Goal: Contribute content

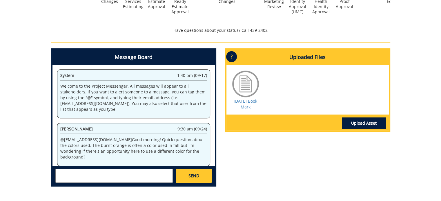
scroll to position [217, 0]
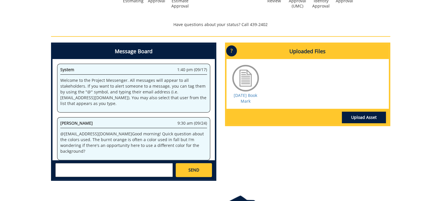
click at [246, 92] on div at bounding box center [245, 78] width 29 height 29
click at [244, 99] on link "[DATE] Book Mark" at bounding box center [244, 98] width 23 height 11
click at [97, 165] on textarea at bounding box center [113, 170] width 117 height 14
click at [82, 169] on textarea at bounding box center [113, 170] width 117 height 14
click at [246, 98] on link "[DATE] Book Mark" at bounding box center [244, 98] width 23 height 11
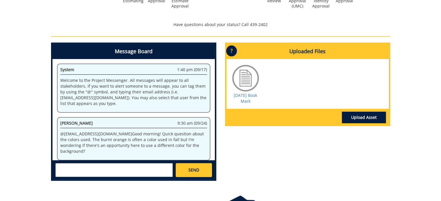
click at [89, 167] on textarea at bounding box center [113, 170] width 117 height 14
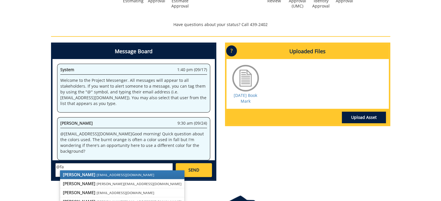
click at [96, 175] on small "[EMAIL_ADDRESS][DOMAIN_NAME]" at bounding box center [125, 175] width 58 height 5
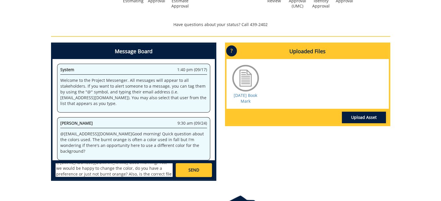
scroll to position [10, 0]
type textarea "@[EMAIL_ADDRESS][DOMAIN_NAME] Good morning! Yes, we would be happy to change th…"
click at [198, 170] on span "SEND" at bounding box center [193, 170] width 11 height 6
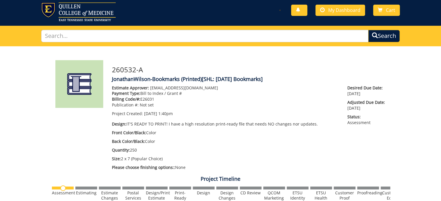
scroll to position [0, 0]
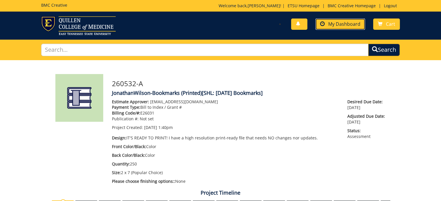
click at [345, 26] on span "My Dashboard" at bounding box center [344, 24] width 32 height 6
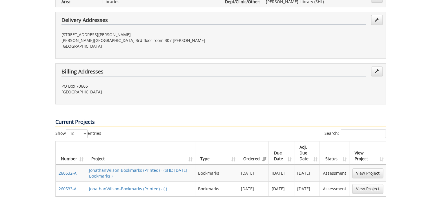
scroll to position [181, 0]
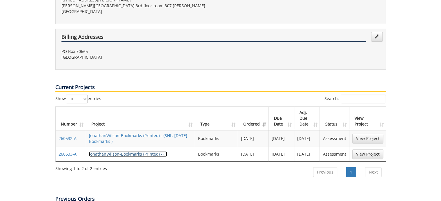
click at [143, 152] on link "JonathanWilson-Bookmarks (Printed) - ( )" at bounding box center [128, 155] width 78 height 6
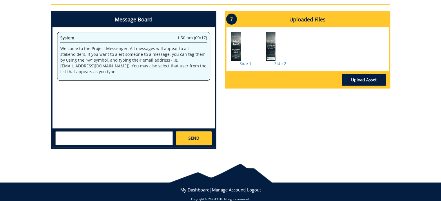
scroll to position [246, 0]
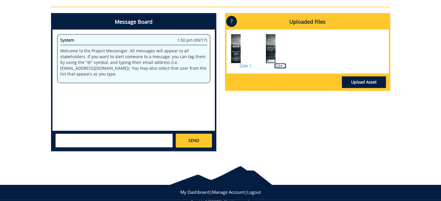
click at [276, 64] on link "Side 2" at bounding box center [280, 66] width 12 height 6
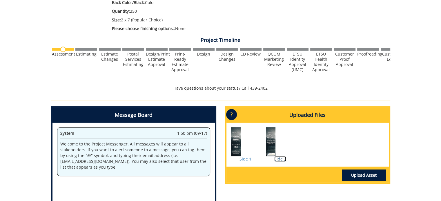
scroll to position [0, 0]
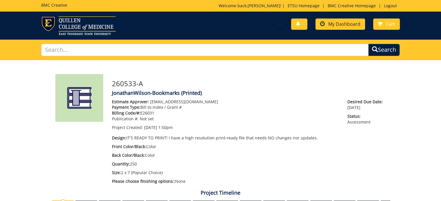
click at [341, 24] on span "My Dashboard" at bounding box center [344, 24] width 32 height 6
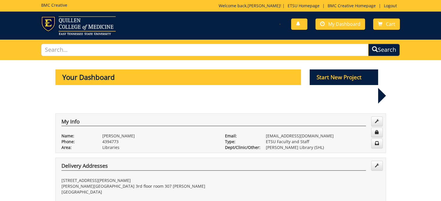
click at [272, 107] on div "My Info Name: [PERSON_NAME] Phone: 4394773 Area: Email:" at bounding box center [220, 130] width 339 height 47
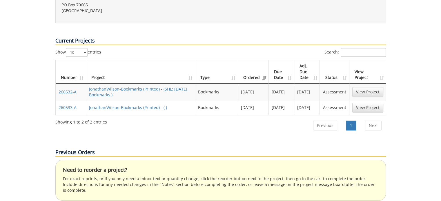
scroll to position [227, 0]
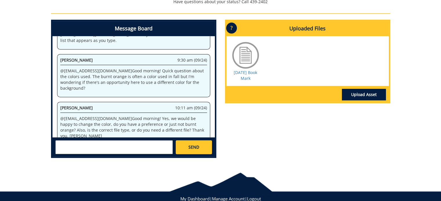
scroll to position [257, 0]
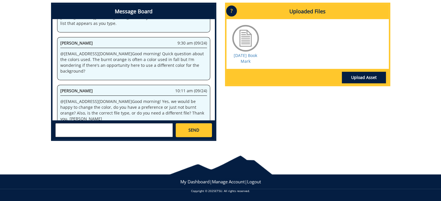
click at [373, 105] on div "Message Board System 1:40 pm (09/17) Welcome to the Project Messenger. All mess…" at bounding box center [221, 74] width 348 height 143
click at [368, 82] on link "Upload Asset" at bounding box center [364, 78] width 44 height 12
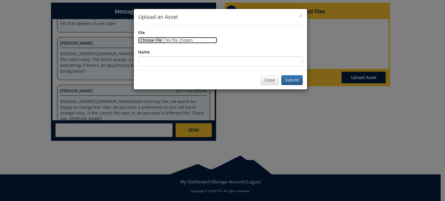
click at [161, 39] on input "File" at bounding box center [177, 40] width 79 height 6
type input "C:\fakepath\[DATE] Side 2.png"
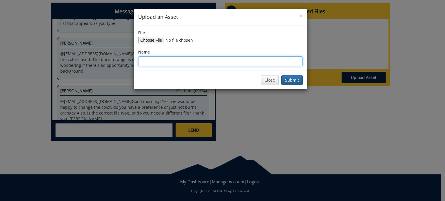
click at [219, 60] on input "Name" at bounding box center [220, 61] width 165 height 10
type input "Side 2"
click at [293, 81] on button "Submit" at bounding box center [291, 80] width 21 height 10
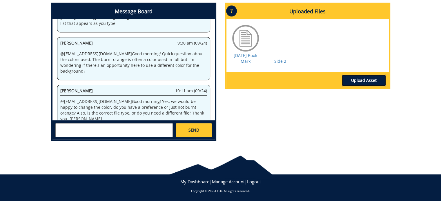
click at [370, 79] on link "Upload Asset" at bounding box center [364, 81] width 44 height 12
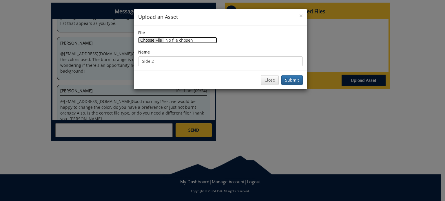
click at [155, 37] on input "File" at bounding box center [177, 40] width 79 height 6
type input "C:\fakepath\Halloween side 1.png"
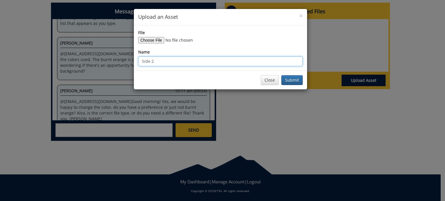
click at [255, 61] on input "Side 2" at bounding box center [220, 61] width 165 height 10
type input "Side 1"
click at [295, 80] on button "Submit" at bounding box center [291, 80] width 21 height 10
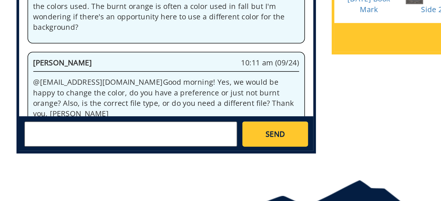
scroll to position [257, 0]
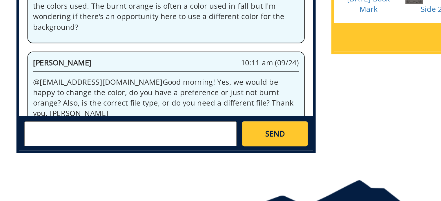
click at [74, 128] on textarea at bounding box center [113, 130] width 117 height 14
type textarea "A"
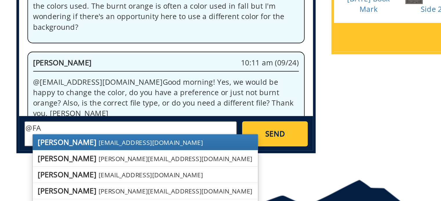
click at [96, 135] on small "[EMAIL_ADDRESS][DOMAIN_NAME]" at bounding box center [125, 135] width 58 height 5
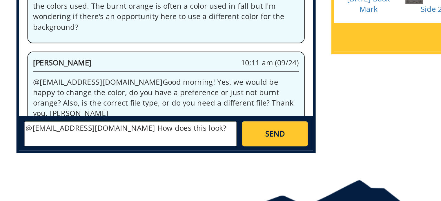
type textarea "@[EMAIL_ADDRESS][DOMAIN_NAME] How does this look?"
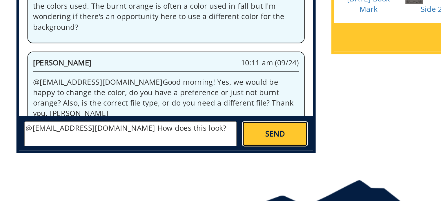
click at [198, 131] on span "SEND" at bounding box center [193, 130] width 11 height 6
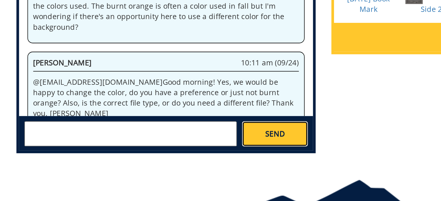
scroll to position [70, 0]
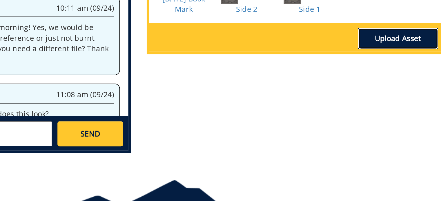
click at [363, 78] on link "Upload Asset" at bounding box center [364, 78] width 44 height 12
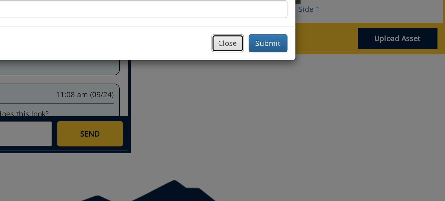
click at [275, 80] on button "Close" at bounding box center [270, 80] width 18 height 10
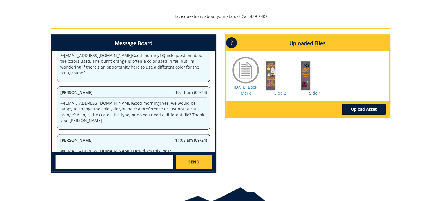
scroll to position [225, 0]
